Goal: Information Seeking & Learning: Learn about a topic

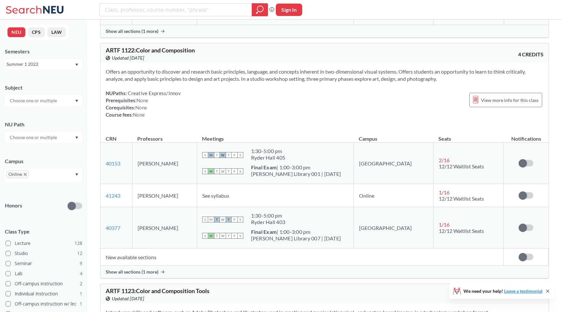
scroll to position [3072, 0]
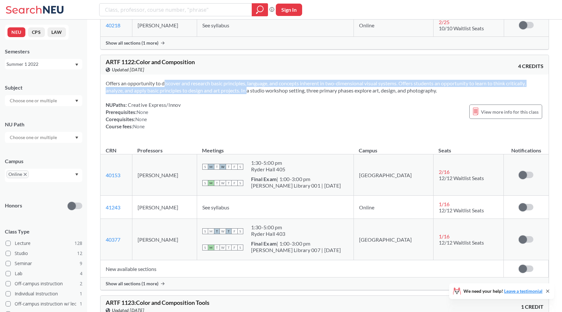
drag, startPoint x: 164, startPoint y: 82, endPoint x: 250, endPoint y: 88, distance: 86.1
click at [250, 88] on span "Offers an opportunity to discover and research basic principles, language, and …" at bounding box center [316, 86] width 420 height 13
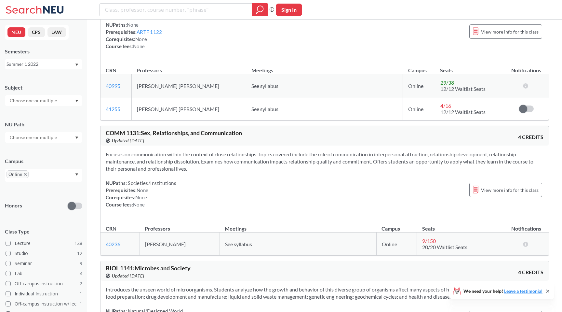
scroll to position [3386, 0]
click at [493, 186] on span "View more info for this class" at bounding box center [510, 189] width 58 height 8
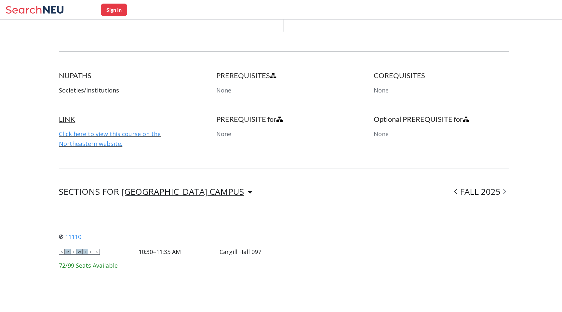
scroll to position [341, 0]
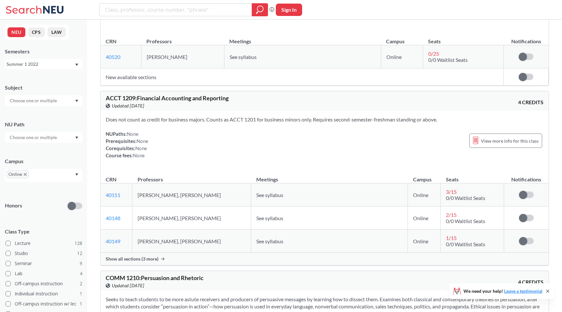
scroll to position [4403, 0]
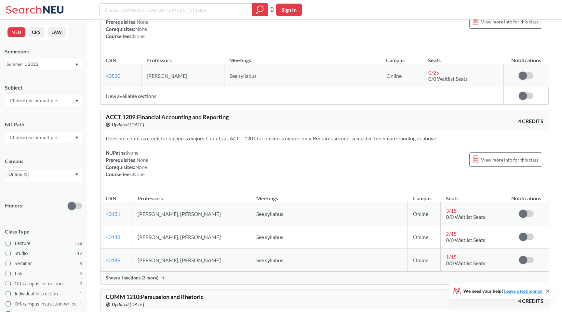
click at [225, 10] on input "search" at bounding box center [175, 9] width 143 height 11
click at [40, 175] on input "text" at bounding box center [39, 176] width 19 height 8
click at [48, 210] on span "No campus, no room needed" at bounding box center [37, 208] width 59 height 7
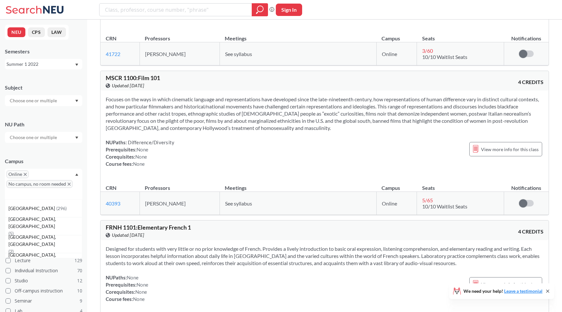
scroll to position [115, 0]
drag, startPoint x: 190, startPoint y: 102, endPoint x: 366, endPoint y: 108, distance: 176.1
click at [366, 108] on div "Focuses on the ways in which cinematic language and representations have develo…" at bounding box center [325, 133] width 448 height 87
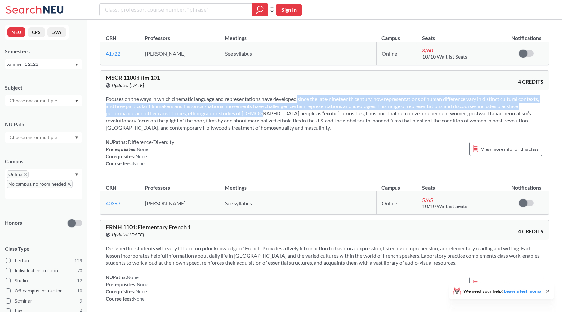
drag, startPoint x: 298, startPoint y: 97, endPoint x: 279, endPoint y: 112, distance: 24.1
click at [279, 112] on span "Focuses on the ways in which cinematic language and representations have develo…" at bounding box center [322, 113] width 433 height 35
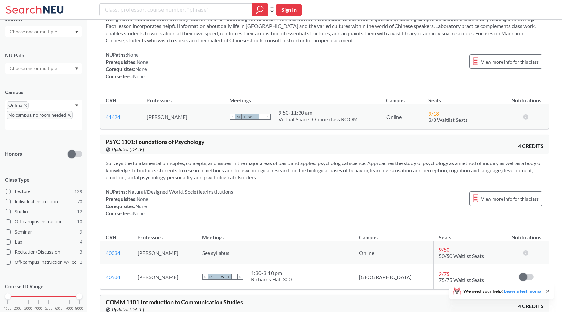
scroll to position [75, 0]
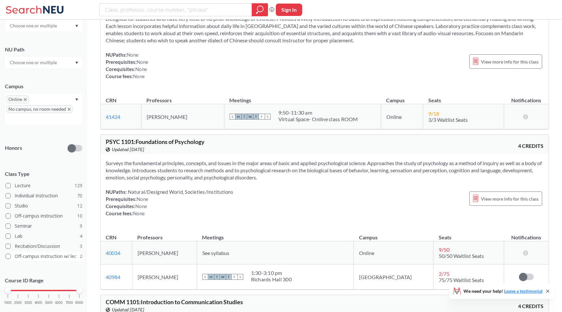
click at [49, 259] on label "Off-campus instruction w/ lec 2" at bounding box center [44, 256] width 77 height 8
click at [20, 258] on input "Off-campus instruction w/ lec 2" at bounding box center [17, 254] width 5 height 5
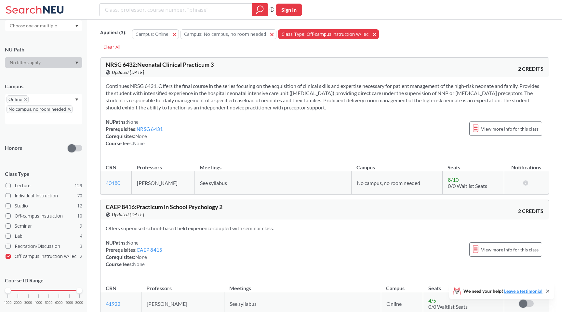
click at [377, 34] on span "button" at bounding box center [377, 34] width 0 height 6
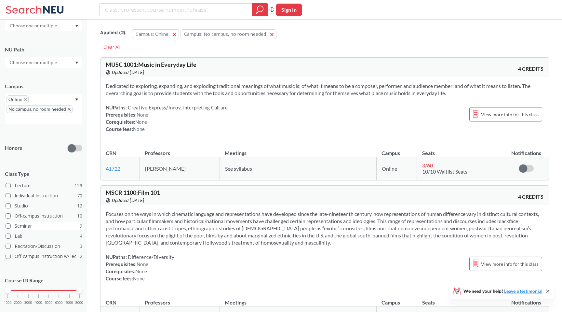
click at [25, 229] on label "Seminar 9" at bounding box center [44, 226] width 77 height 8
click at [20, 227] on input "Seminar 9" at bounding box center [17, 224] width 5 height 5
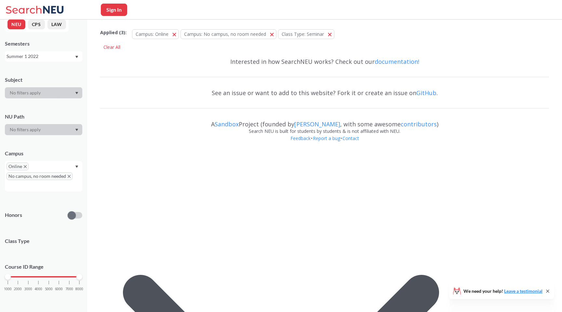
scroll to position [75, 0]
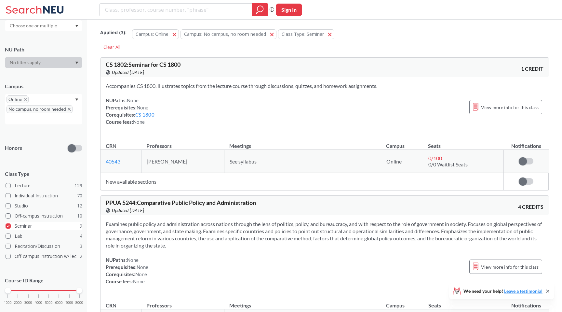
click at [20, 228] on label "Seminar 9" at bounding box center [44, 226] width 77 height 8
click at [20, 227] on input "Seminar 9" at bounding box center [17, 224] width 5 height 5
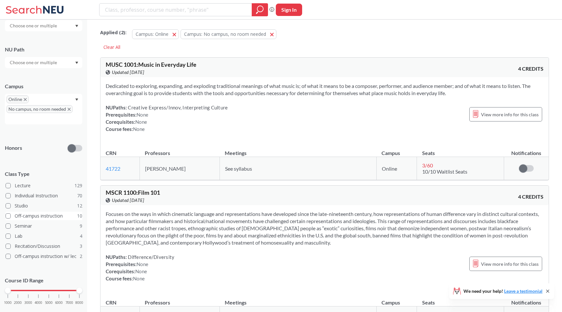
click at [21, 218] on label "Off-campus instruction 10" at bounding box center [44, 215] width 77 height 8
click at [20, 217] on input "Off-campus instruction 10" at bounding box center [17, 214] width 5 height 5
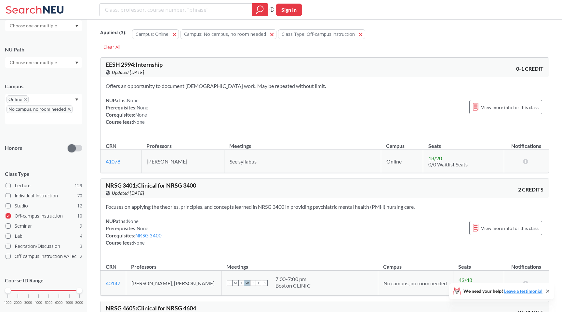
click at [21, 218] on label "Off-campus instruction 10" at bounding box center [44, 215] width 77 height 8
click at [20, 217] on input "Off-campus instruction 10" at bounding box center [17, 214] width 5 height 5
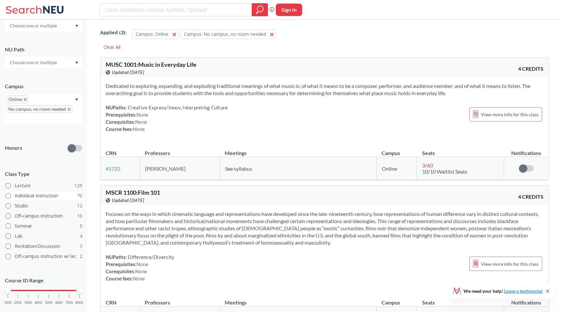
click at [18, 198] on label "Individual Instruction 70" at bounding box center [44, 195] width 77 height 8
click at [18, 197] on input "Individual Instruction 70" at bounding box center [17, 194] width 5 height 5
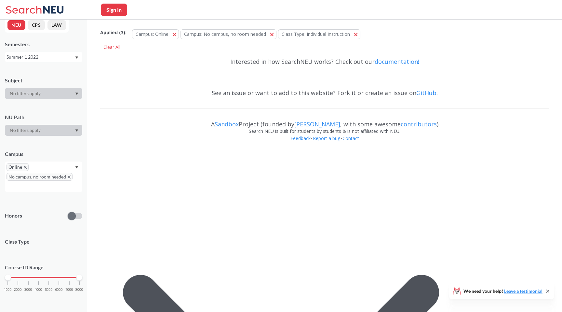
scroll to position [75, 0]
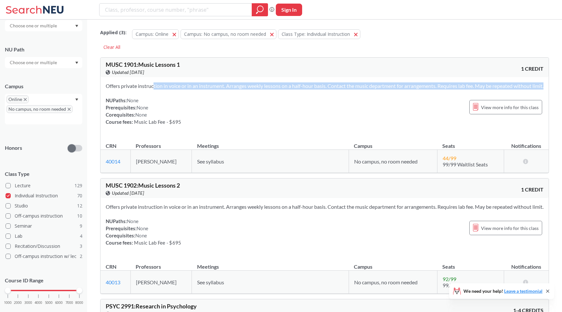
drag, startPoint x: 154, startPoint y: 87, endPoint x: 196, endPoint y: 91, distance: 42.1
click at [196, 91] on div "Offers private instruction in voice or in an instrument. Arranges weekly lesson…" at bounding box center [325, 106] width 448 height 59
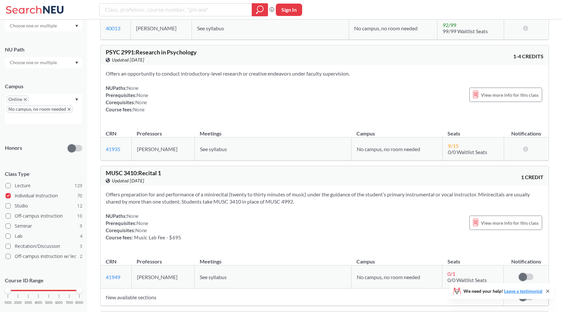
scroll to position [250, 0]
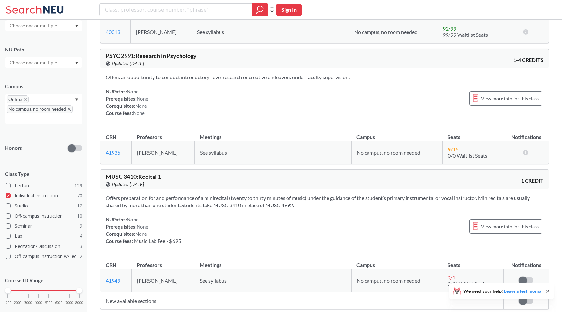
click at [7, 190] on div "Class Type Lecture 129 Individual Instruction 70 Studio 12 Off-campus instructi…" at bounding box center [43, 213] width 77 height 98
click at [8, 195] on span at bounding box center [8, 195] width 5 height 5
click at [15, 195] on input "Individual Instruction 70" at bounding box center [17, 194] width 5 height 5
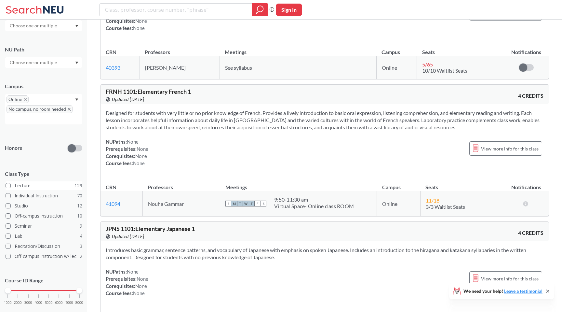
click at [8, 186] on span at bounding box center [8, 185] width 5 height 5
click at [15, 186] on input "Lecture 129" at bounding box center [17, 184] width 5 height 5
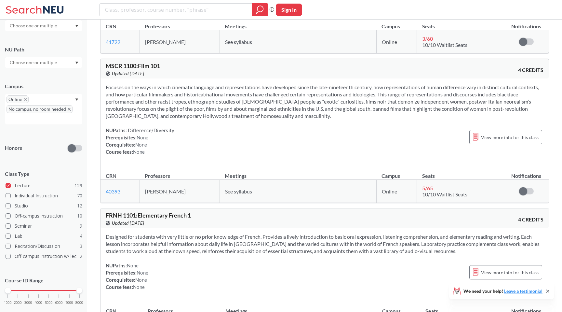
scroll to position [128, 0]
drag, startPoint x: 169, startPoint y: 65, endPoint x: 140, endPoint y: 62, distance: 29.0
click at [140, 62] on div "MSCR 1100 : Film 101 View this course on Banner. Updated [DATE]" at bounding box center [215, 69] width 219 height 14
click at [140, 62] on span "MSCR 1100 : Film 101" at bounding box center [133, 64] width 54 height 7
drag, startPoint x: 136, startPoint y: 63, endPoint x: 125, endPoint y: 63, distance: 11.1
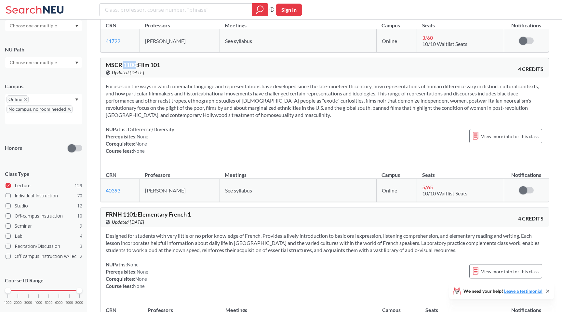
click at [125, 63] on span "MSCR 1100 : Film 101" at bounding box center [133, 64] width 54 height 7
copy span "1100"
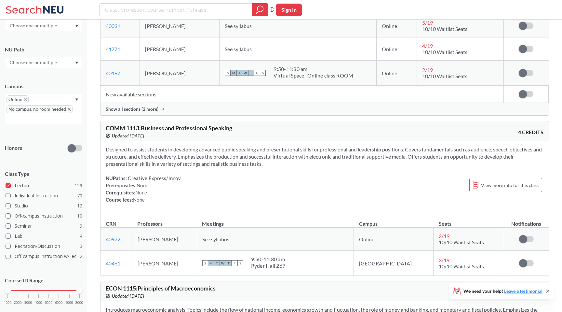
scroll to position [2246, 0]
